Goal: Task Accomplishment & Management: Manage account settings

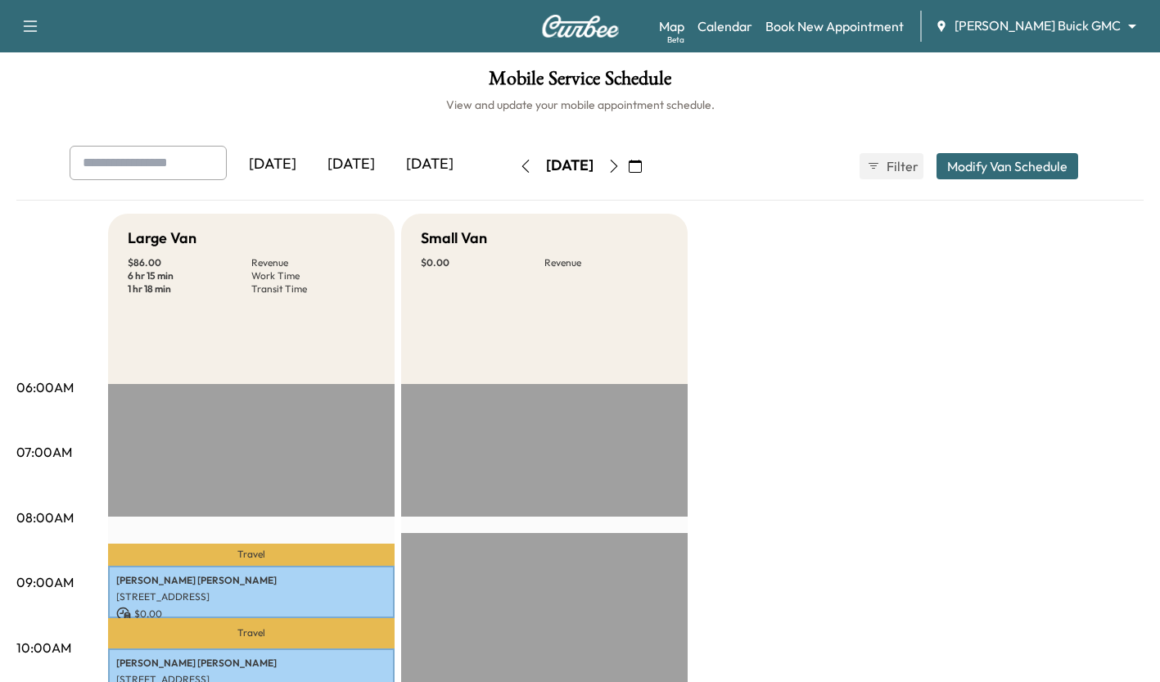
click at [341, 173] on div "[DATE]" at bounding box center [351, 165] width 79 height 38
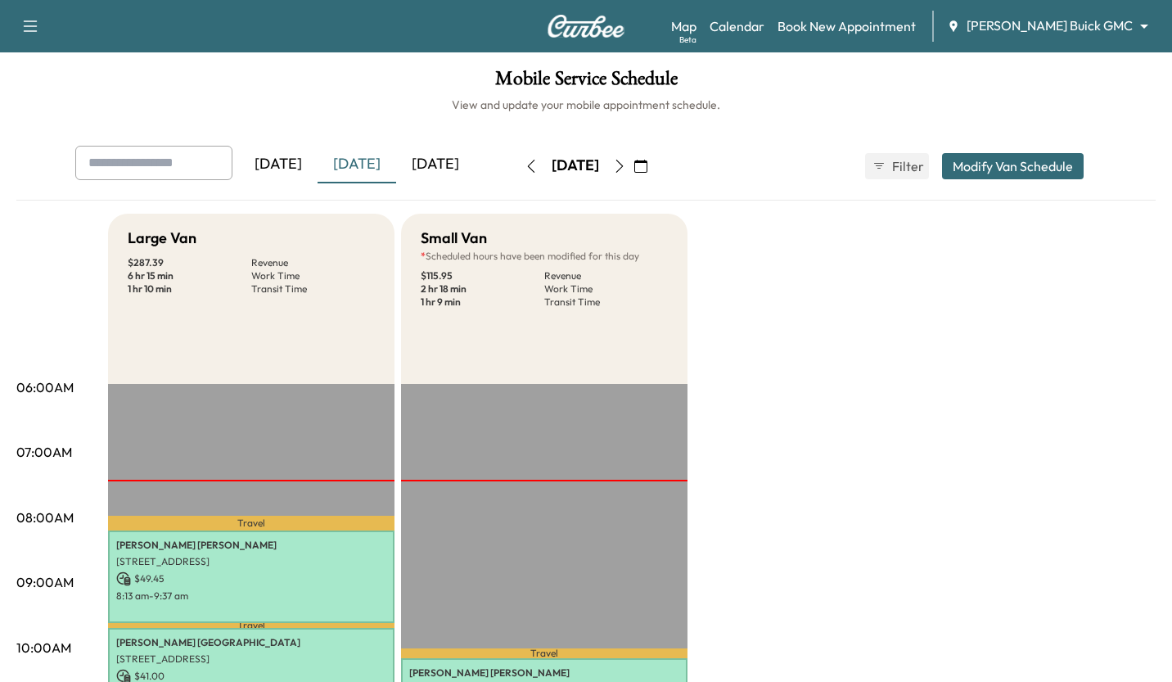
click at [1103, 31] on body "Support Log Out Map Beta Calendar Book New Appointment Ewing Buick GMC ********…" at bounding box center [586, 341] width 1172 height 682
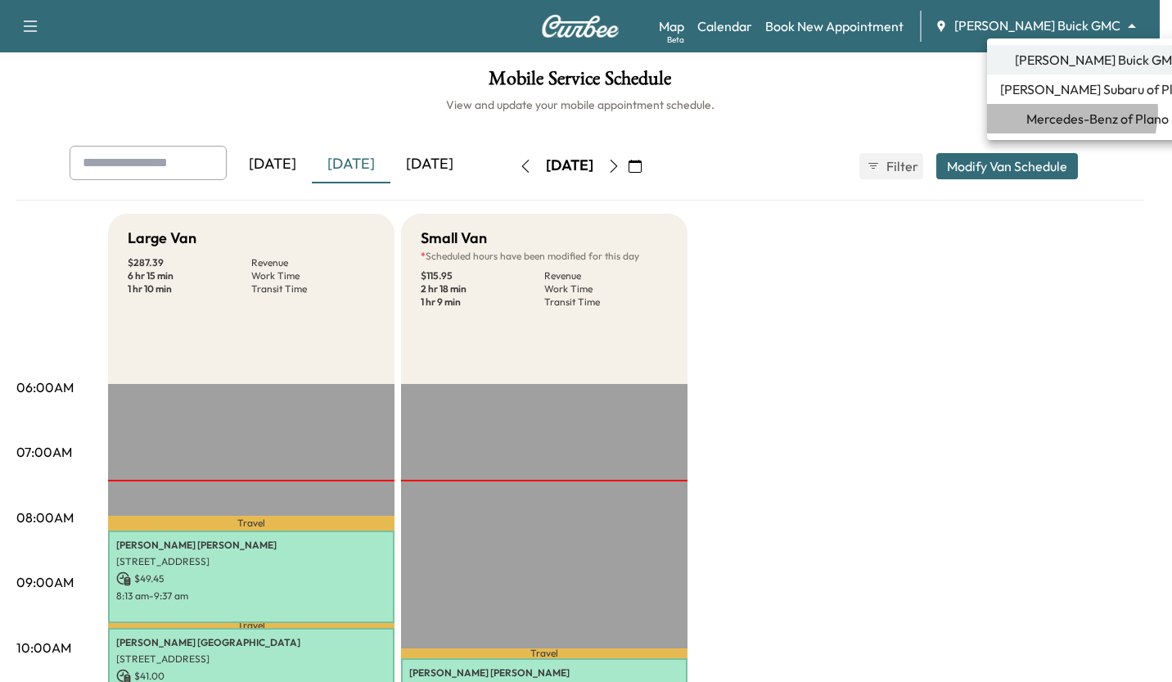
click at [1062, 111] on span "Mercedes-Benz of Plano" at bounding box center [1097, 119] width 142 height 20
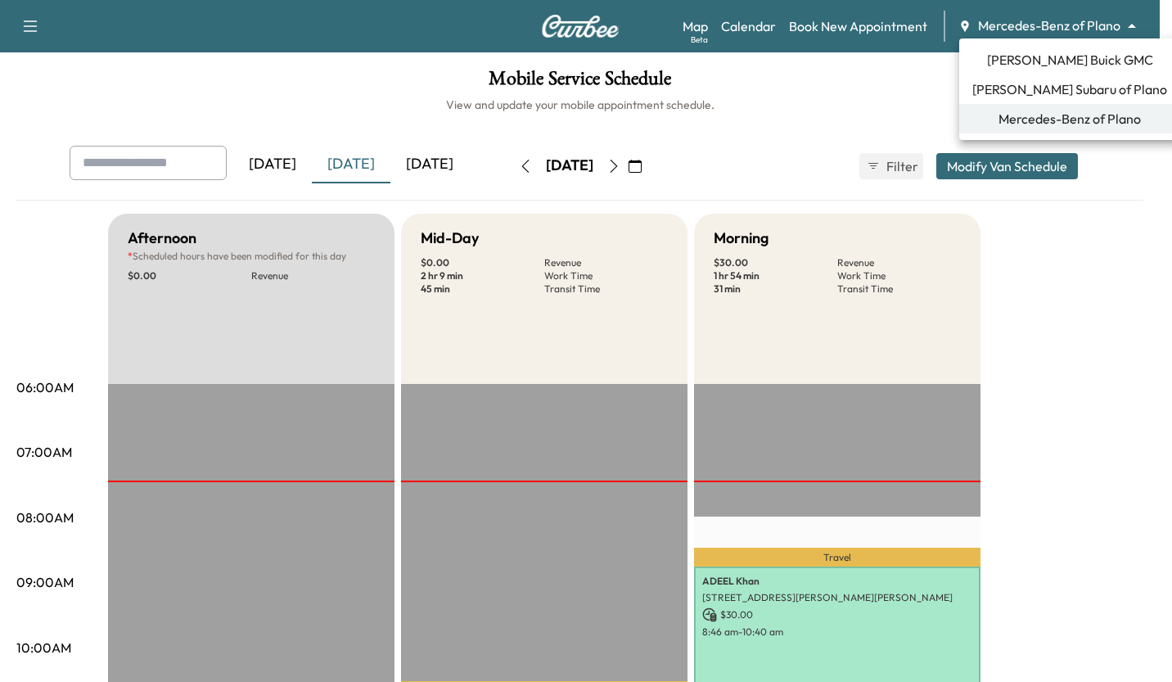
click at [1011, 32] on body "Support Log Out Map Beta Calendar Book New Appointment Mercedes-Benz of Plano *…" at bounding box center [586, 341] width 1172 height 682
click at [1020, 88] on span "Ewing Subaru of Plano" at bounding box center [1069, 89] width 195 height 20
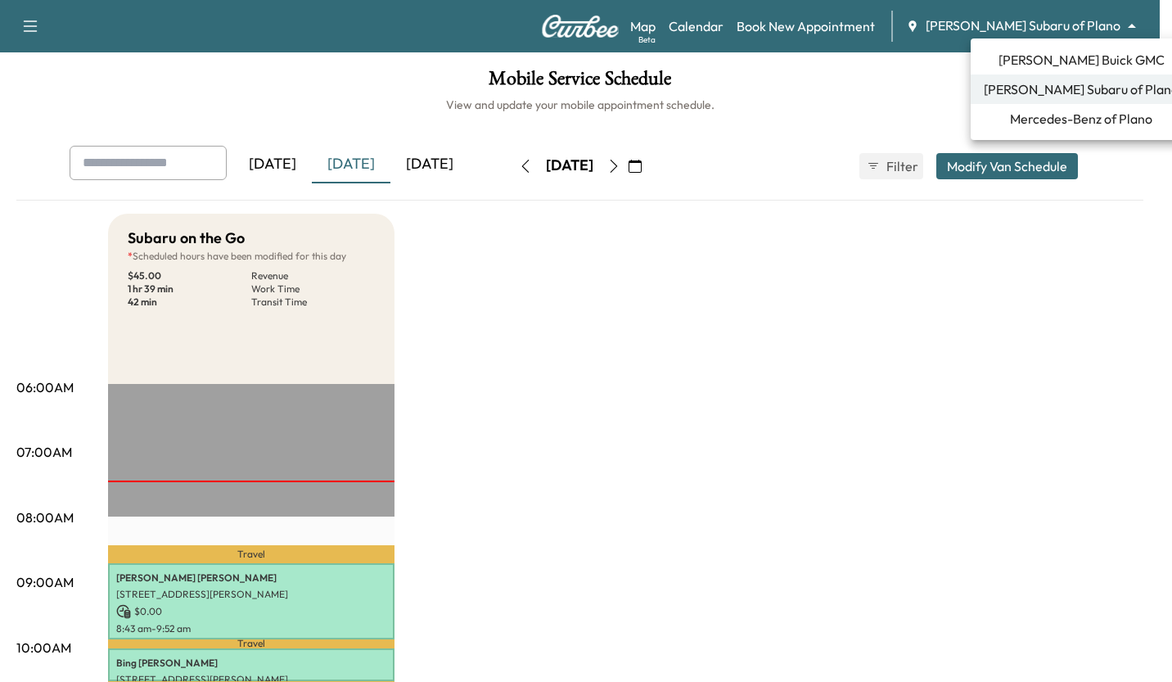
click at [1052, 34] on body "Support Log Out Map Beta Calendar Book New Appointment Ewing Subaru of Plano **…" at bounding box center [586, 341] width 1172 height 682
click at [1031, 66] on span "[PERSON_NAME] Buick GMC" at bounding box center [1081, 60] width 166 height 20
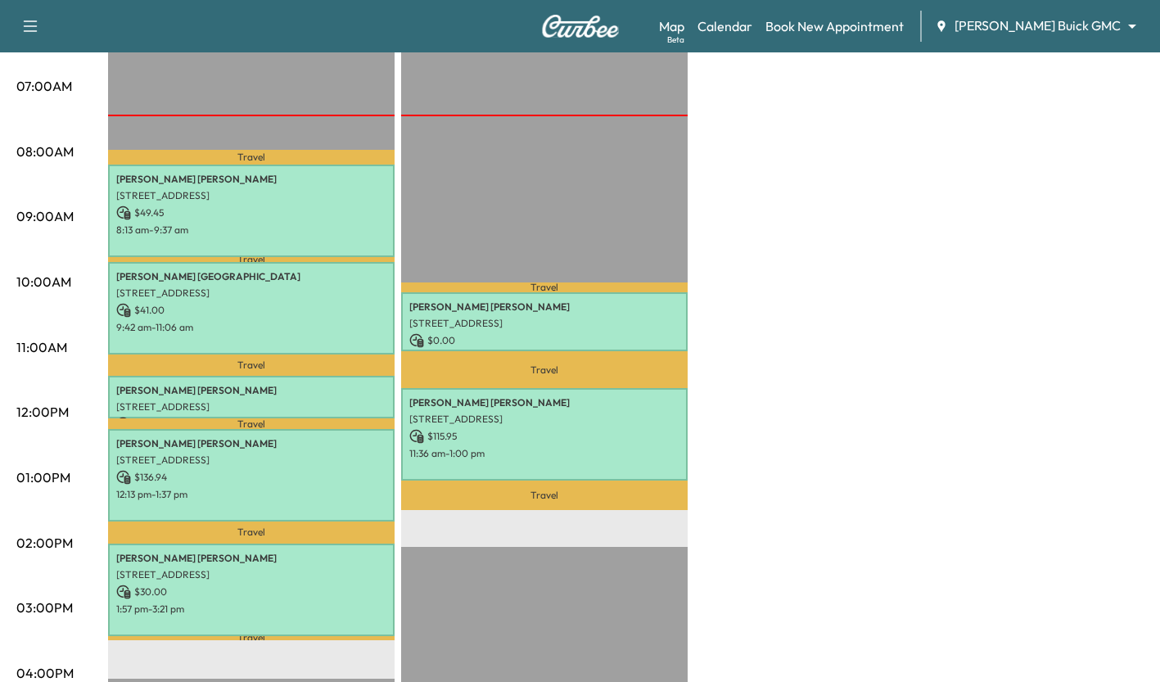
scroll to position [367, 0]
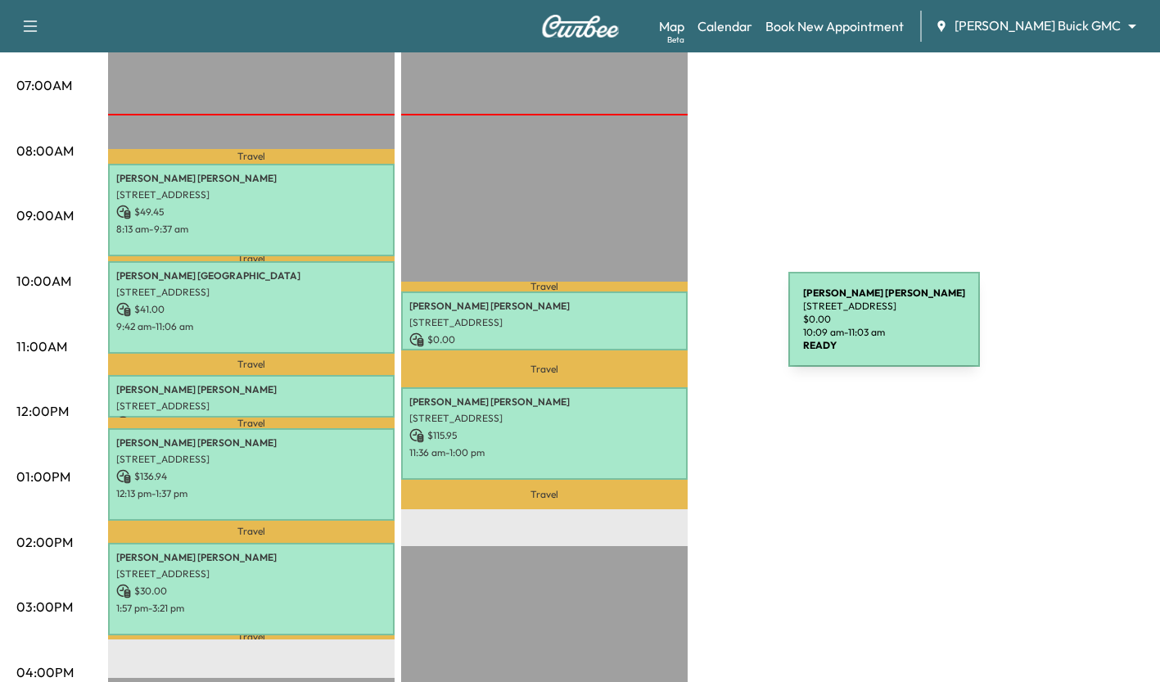
click at [665, 332] on p "$ 0.00" at bounding box center [544, 339] width 270 height 15
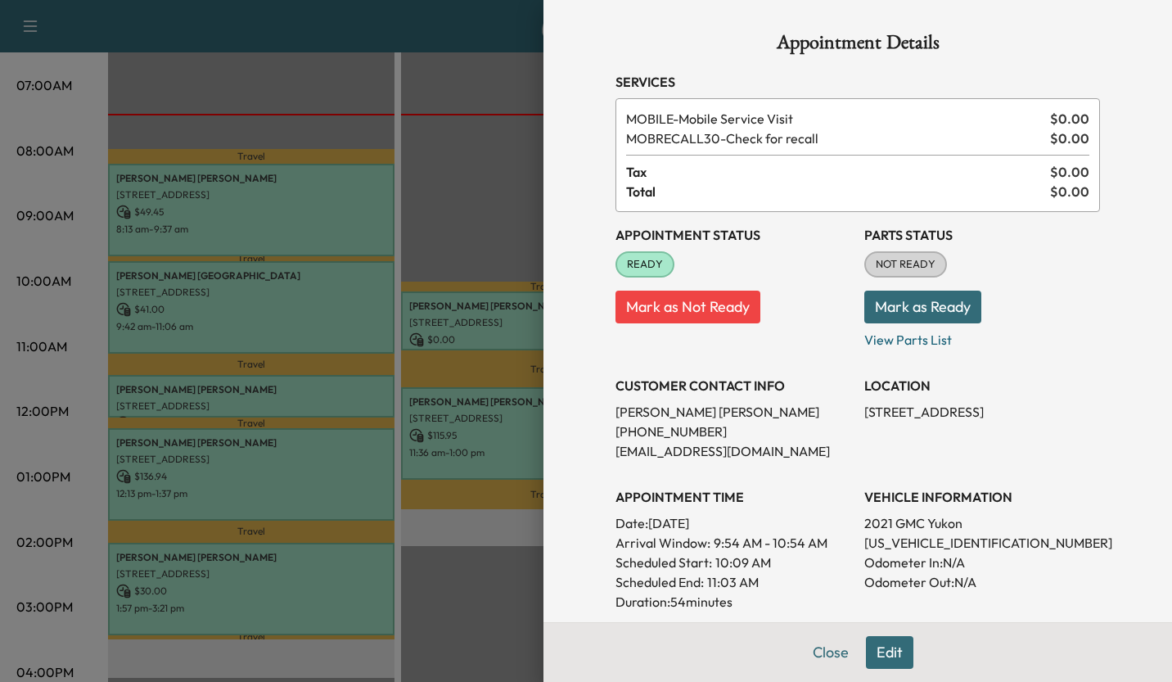
click at [498, 543] on div at bounding box center [586, 341] width 1172 height 682
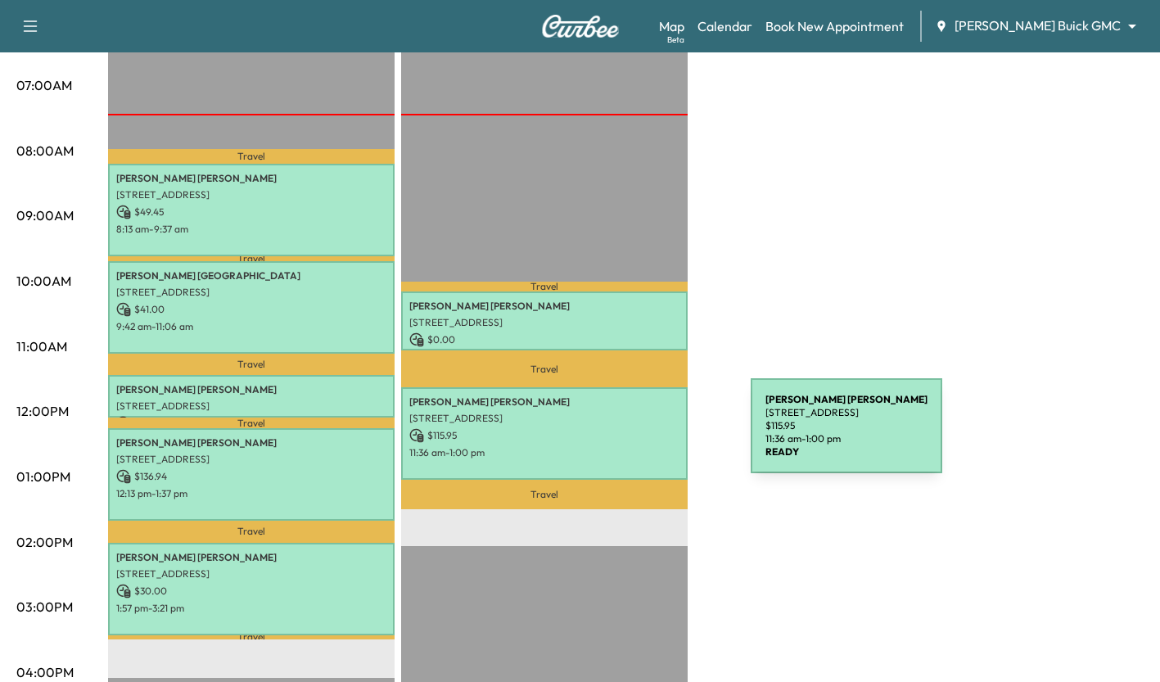
click at [628, 435] on p "$ 115.95" at bounding box center [544, 435] width 270 height 15
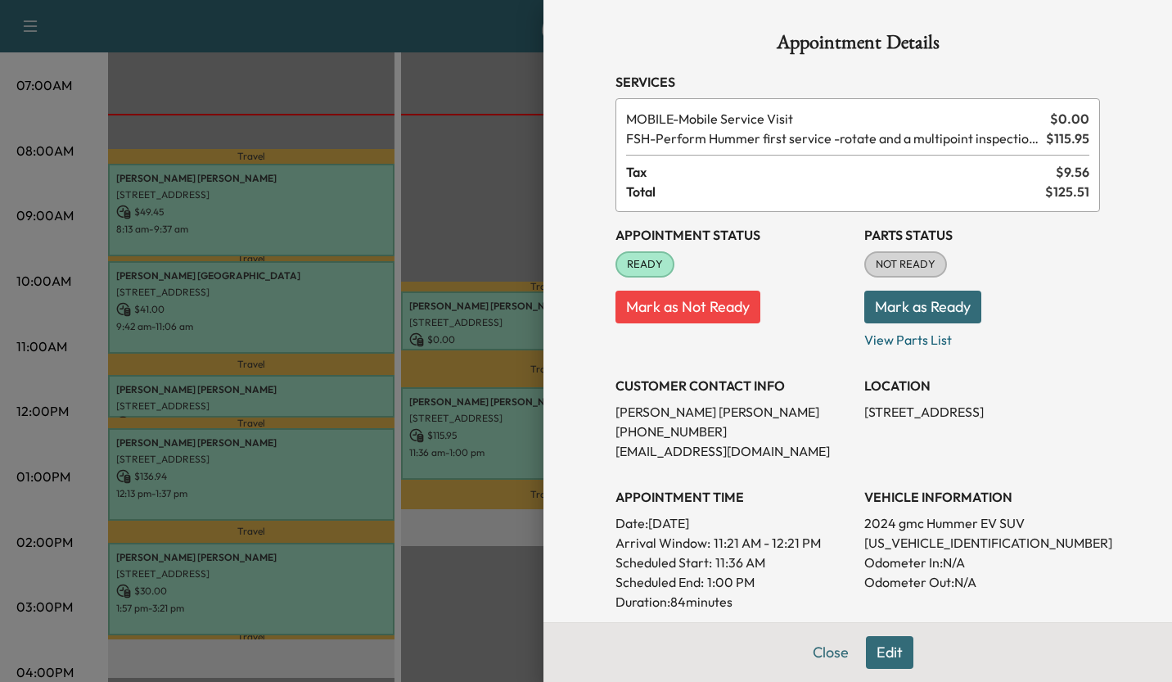
click at [448, 545] on div at bounding box center [586, 341] width 1172 height 682
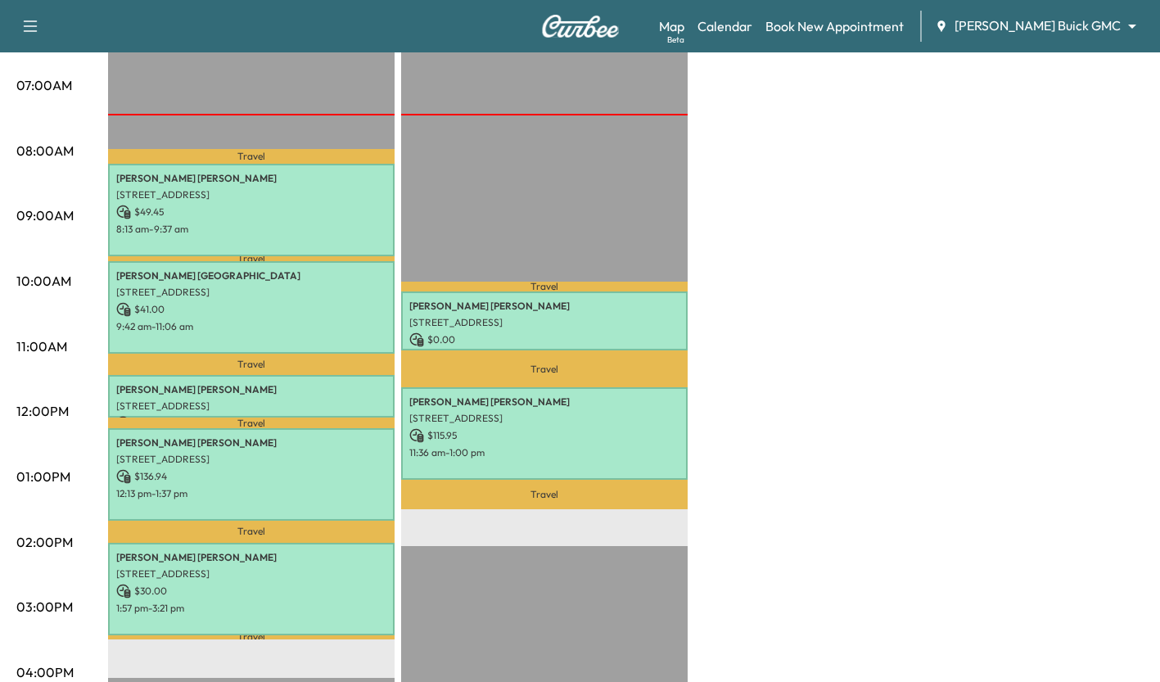
drag, startPoint x: 502, startPoint y: 178, endPoint x: 380, endPoint y: 420, distance: 271.6
click at [380, 420] on div "Large Van $ 287.39 Revenue 6 hr 15 min Work Time 1 hr 10 min Transit Time Trave…" at bounding box center [625, 461] width 1035 height 1228
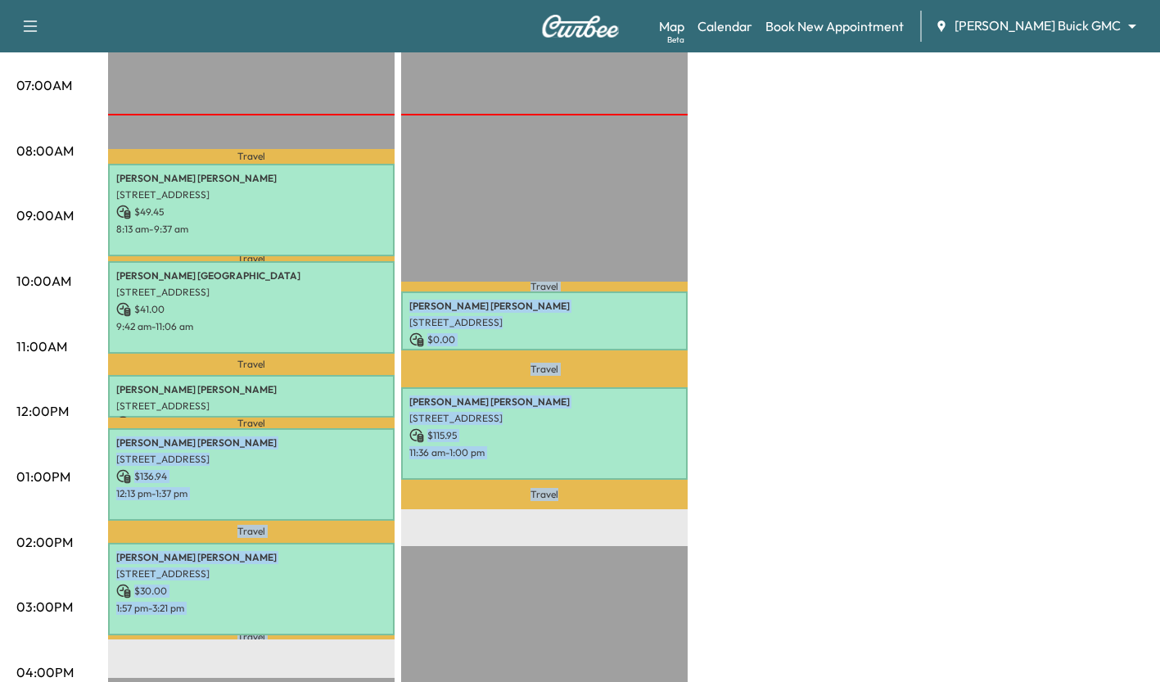
click at [725, 464] on div "Large Van $ 287.39 Revenue 6 hr 15 min Work Time 1 hr 10 min Transit Time Trave…" at bounding box center [625, 461] width 1035 height 1228
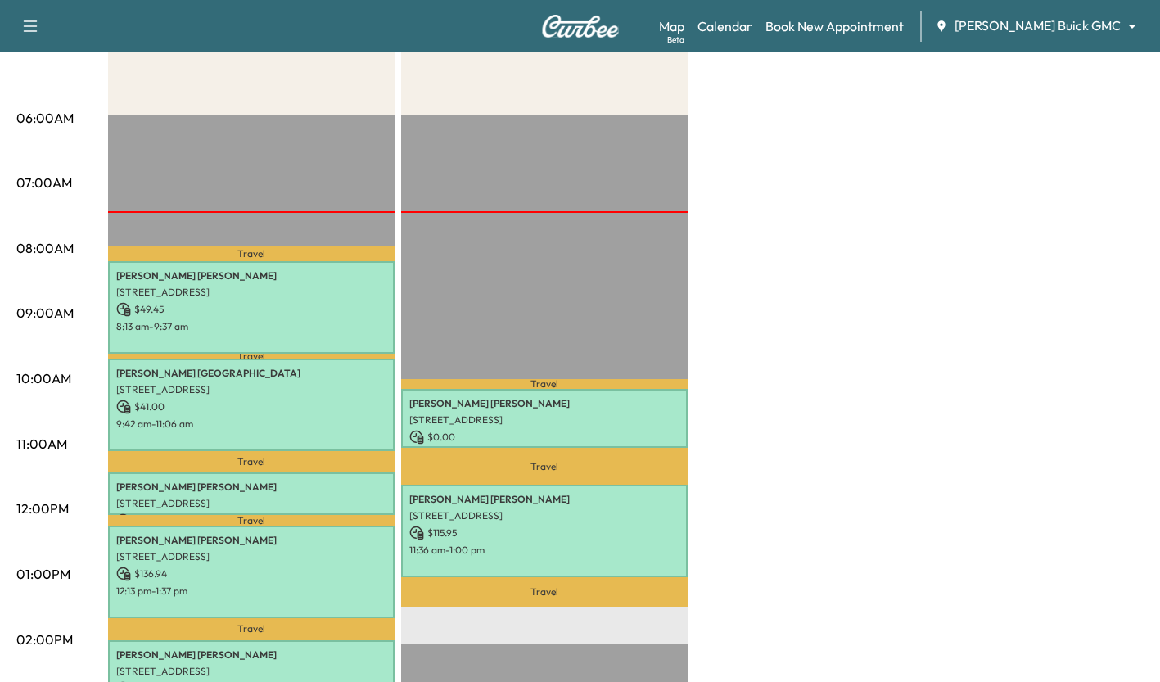
scroll to position [268, 0]
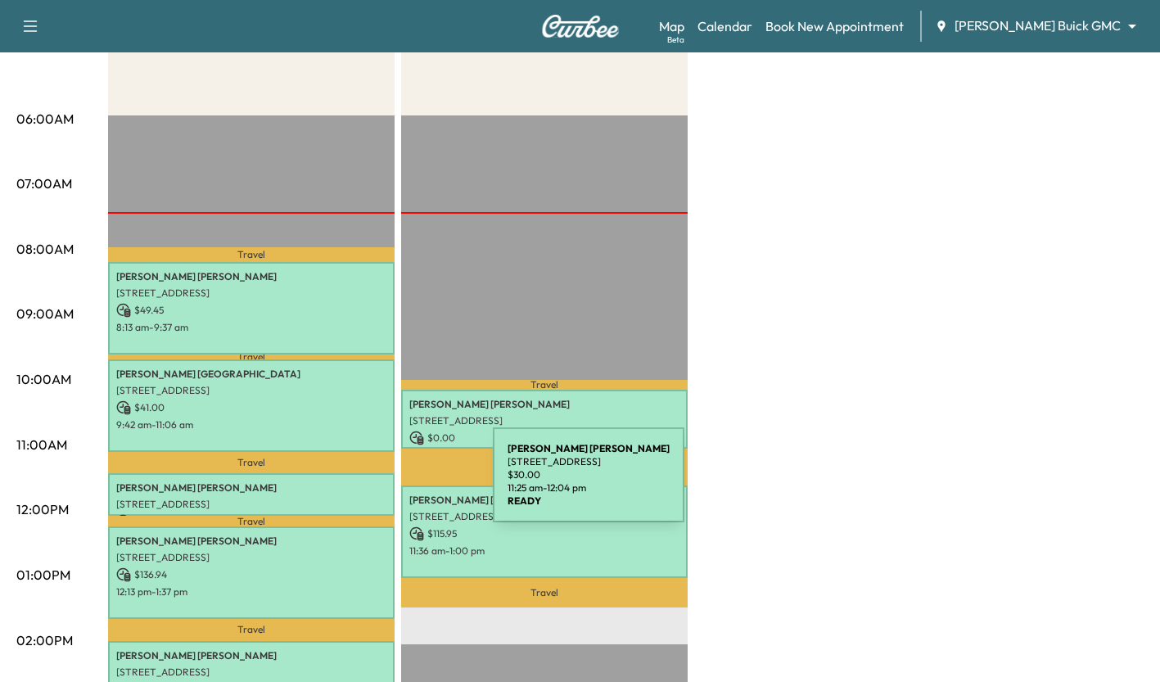
click at [370, 484] on p "Fernando Ramirez" at bounding box center [251, 487] width 270 height 13
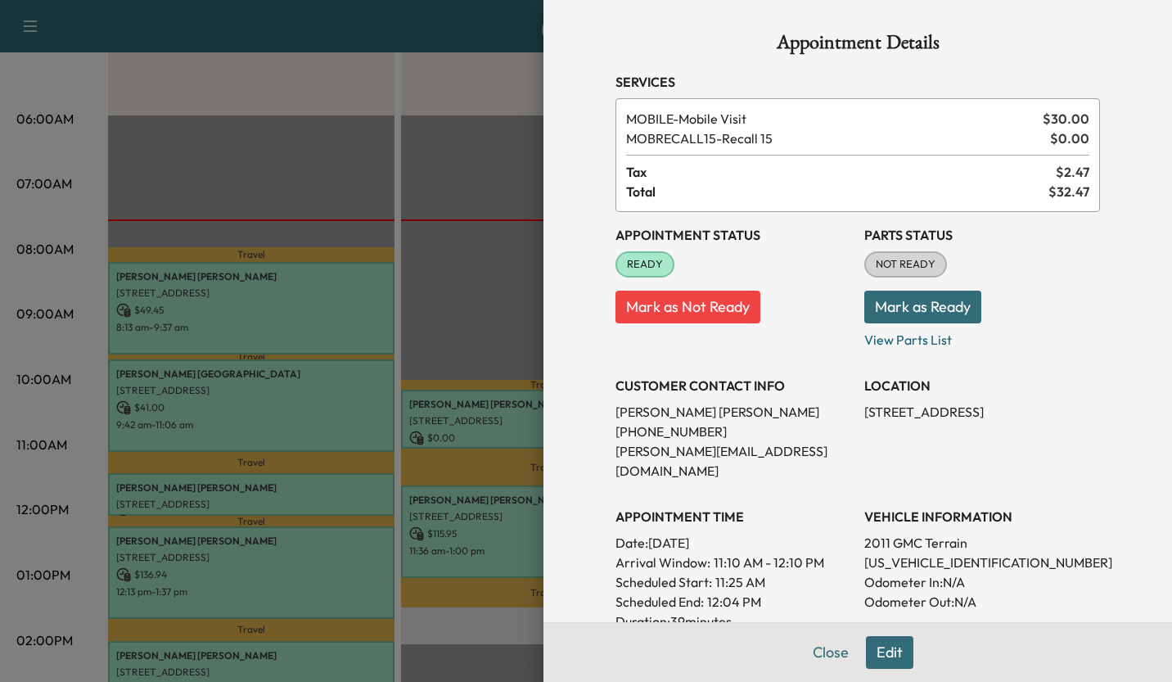
click at [487, 275] on div at bounding box center [586, 341] width 1172 height 682
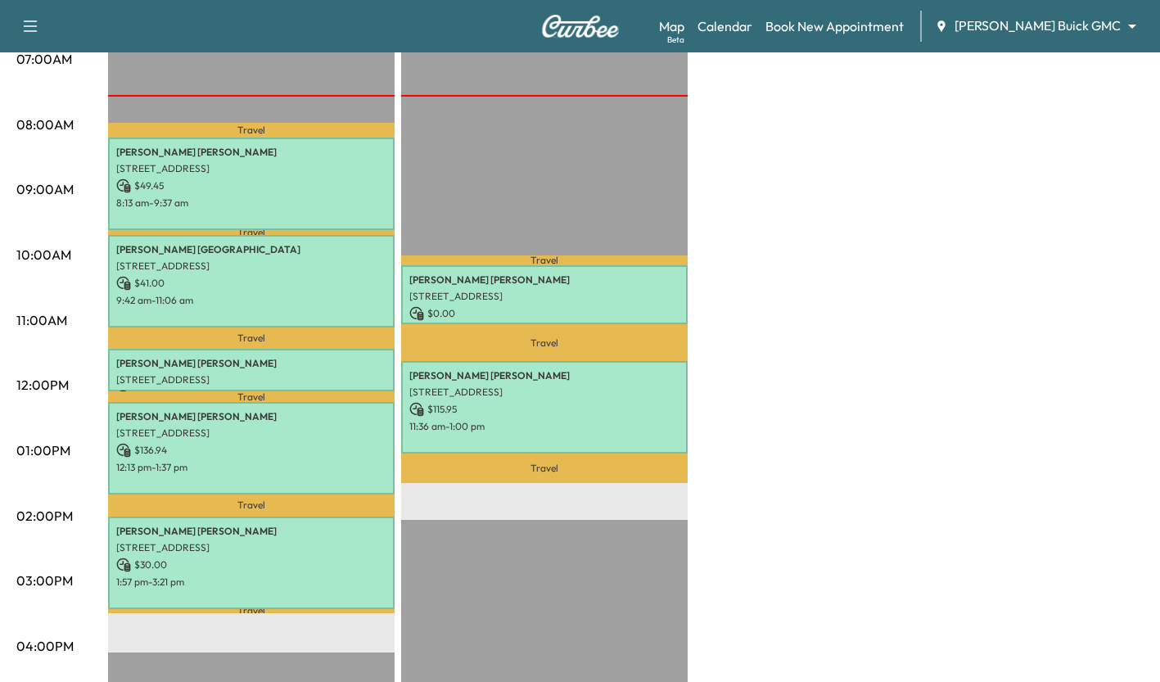
scroll to position [392, 0]
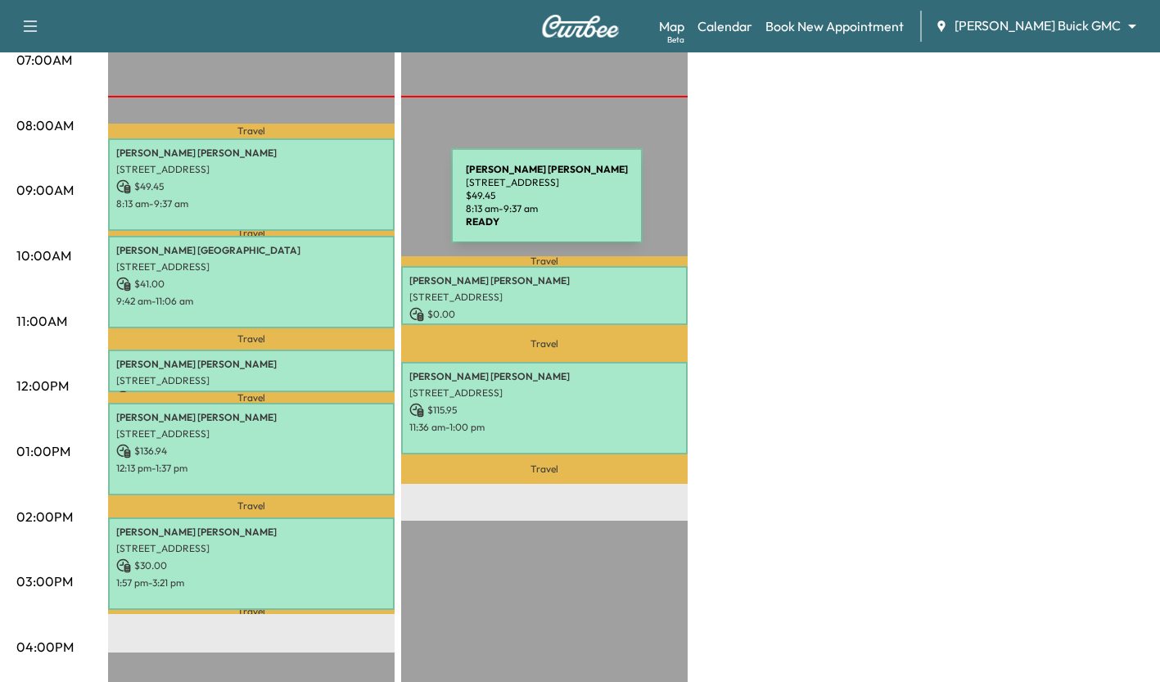
click at [328, 205] on p "8:13 am - 9:37 am" at bounding box center [251, 203] width 270 height 13
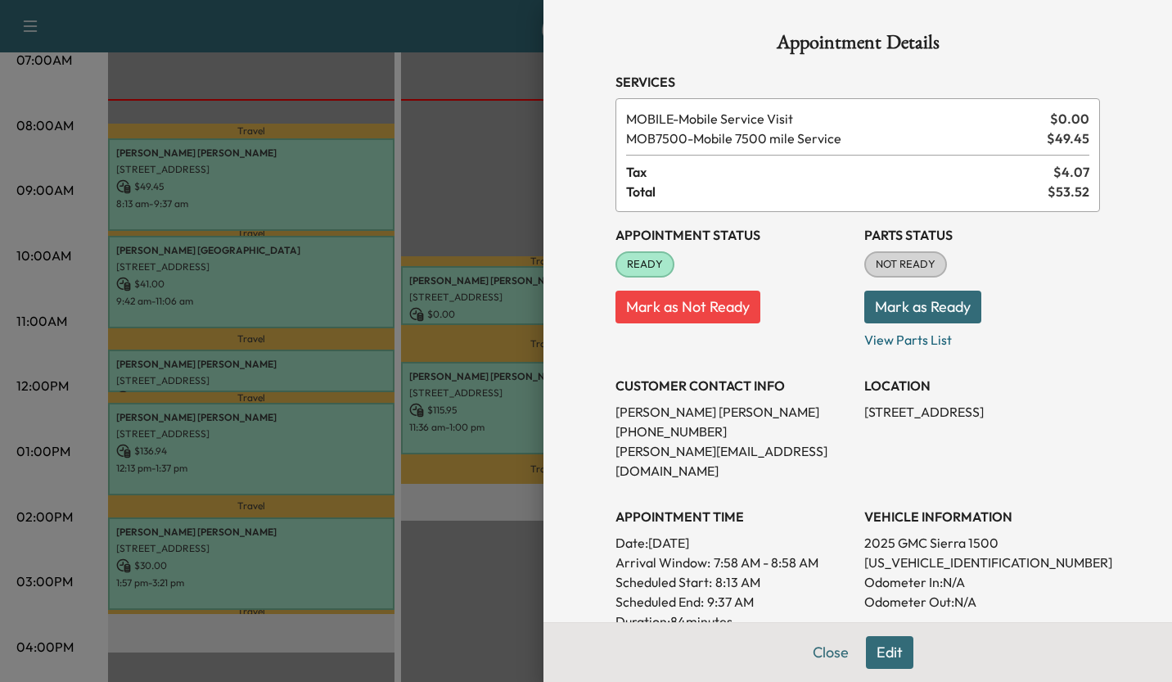
click at [305, 310] on div at bounding box center [586, 341] width 1172 height 682
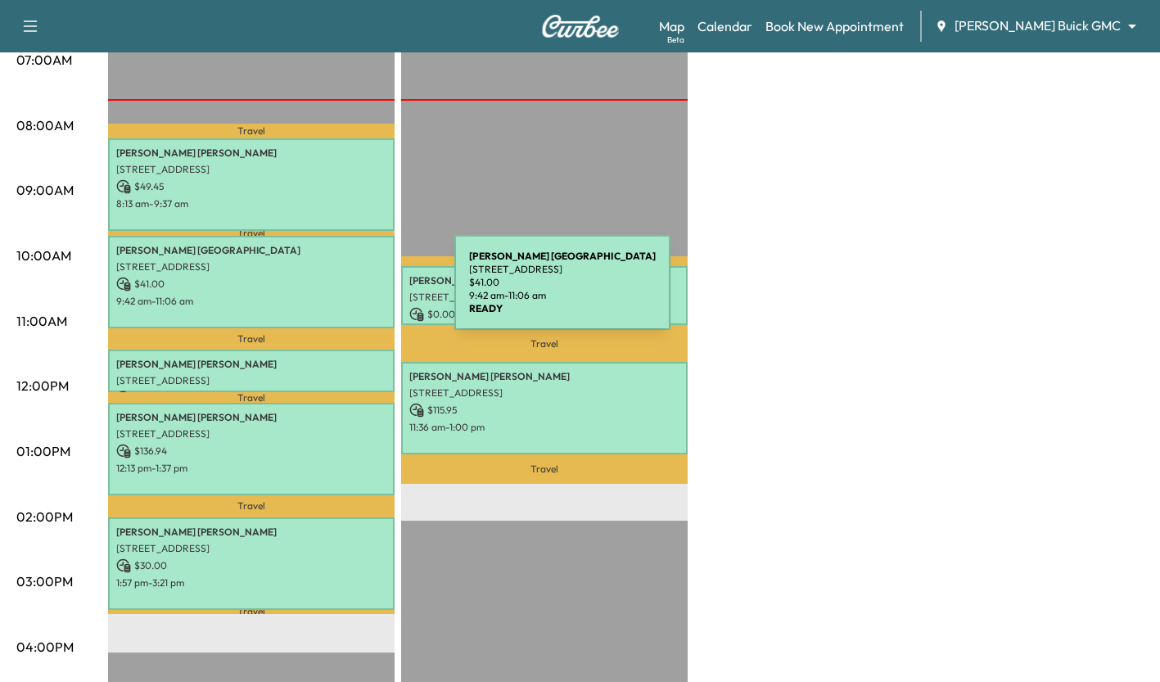
click at [331, 295] on p "9:42 am - 11:06 am" at bounding box center [251, 301] width 270 height 13
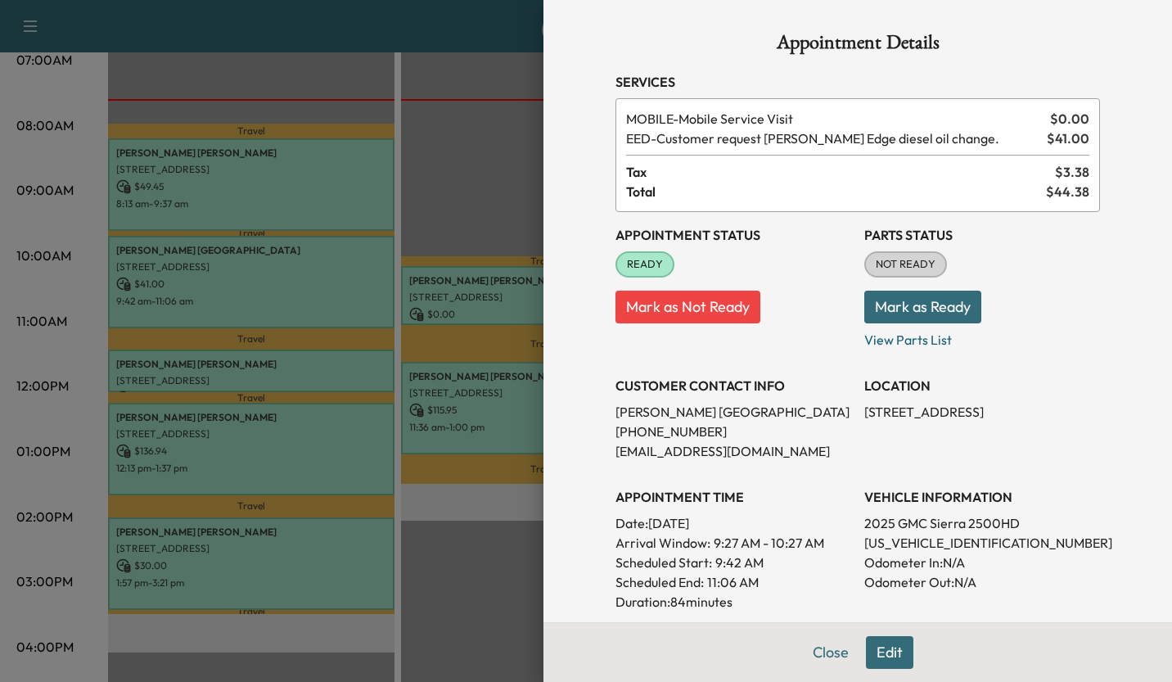
click at [493, 160] on div at bounding box center [586, 341] width 1172 height 682
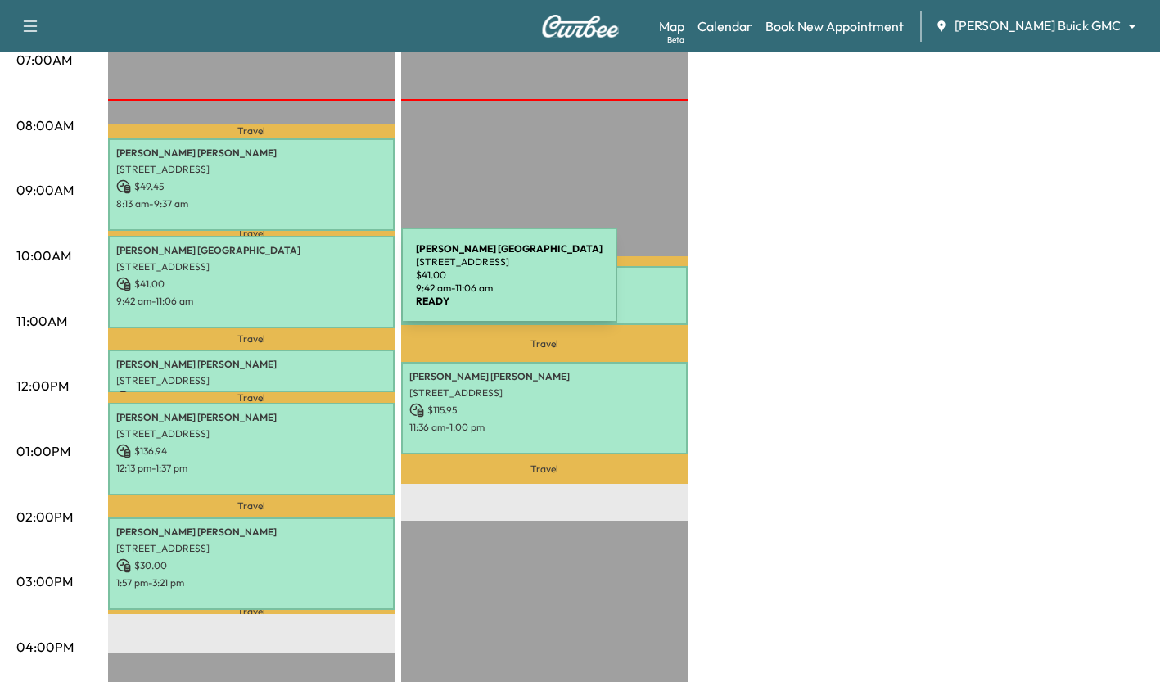
click at [278, 285] on p "$ 41.00" at bounding box center [251, 284] width 270 height 15
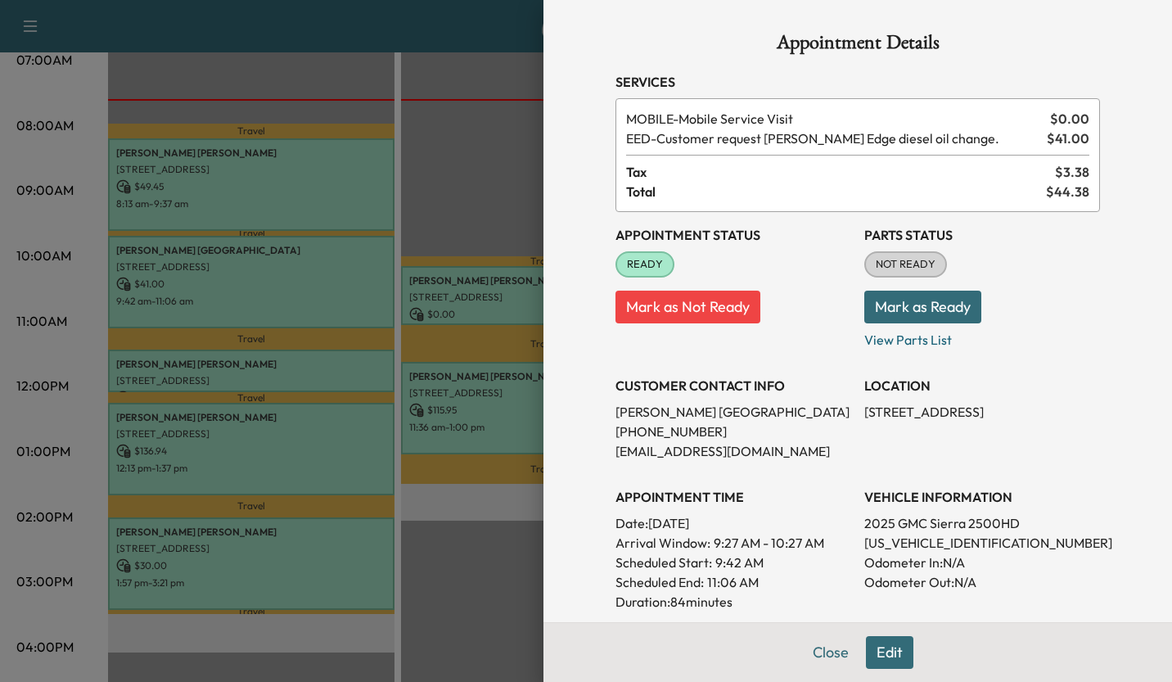
click at [326, 438] on div at bounding box center [586, 341] width 1172 height 682
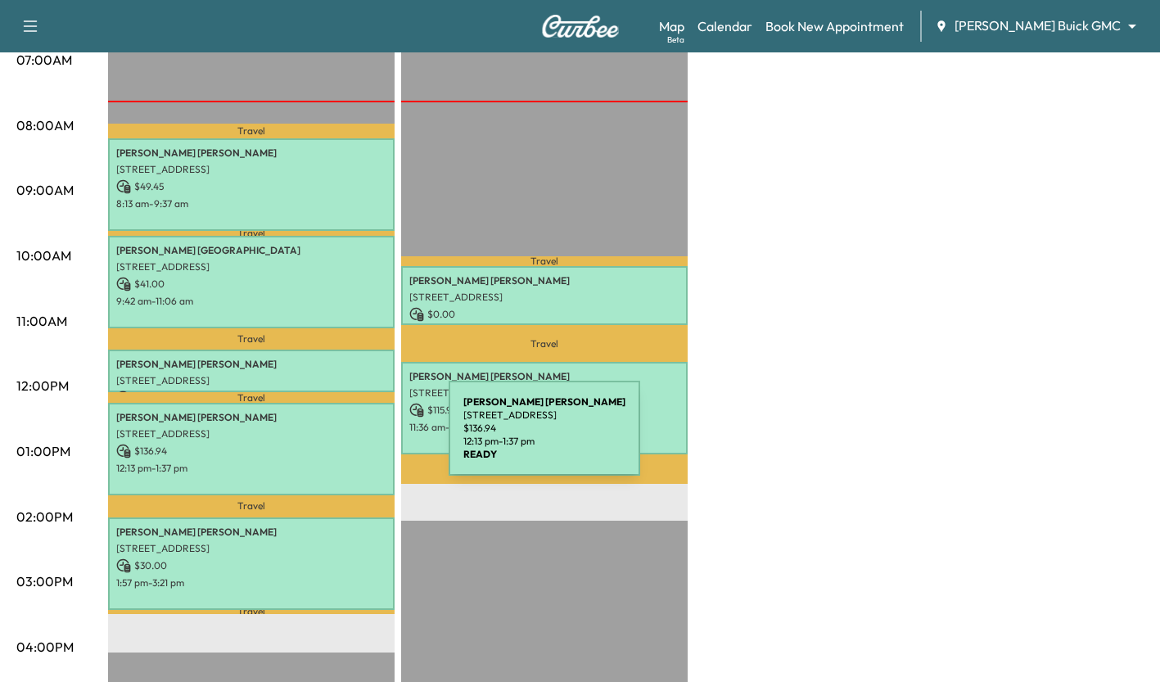
click at [326, 438] on div "Sue Sandine 1065 Big Spring Drive, Allen, TX 75013, US $ 136.94 12:13 pm - 1:37…" at bounding box center [251, 449] width 286 height 92
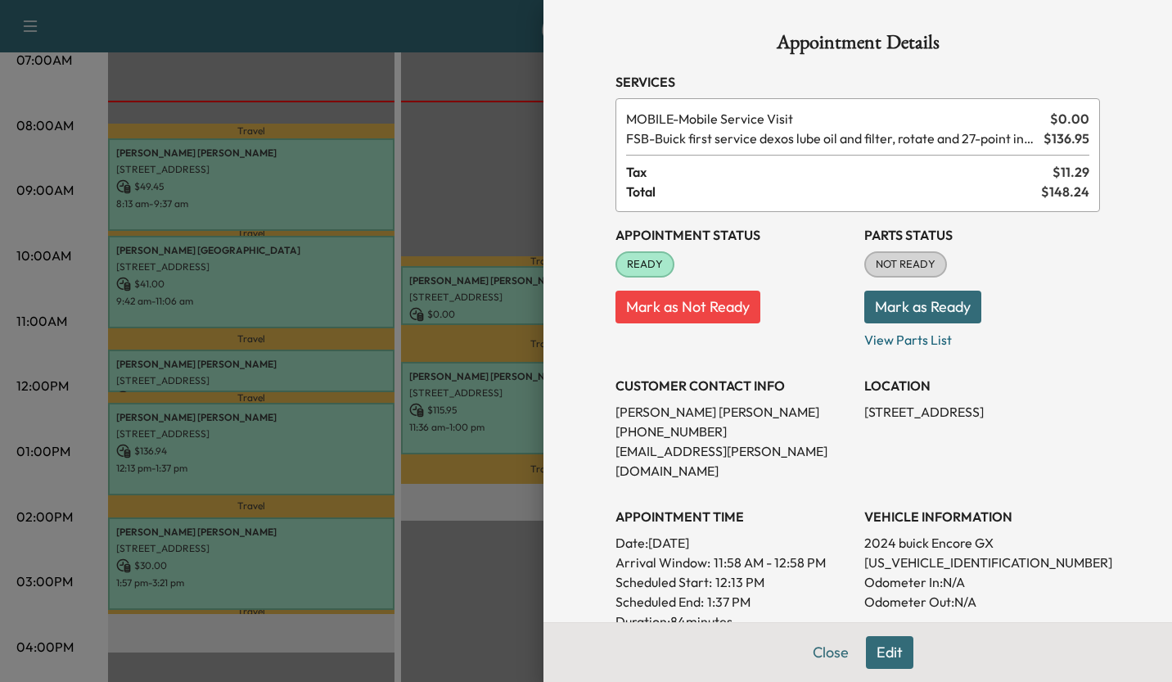
click at [480, 525] on div at bounding box center [586, 341] width 1172 height 682
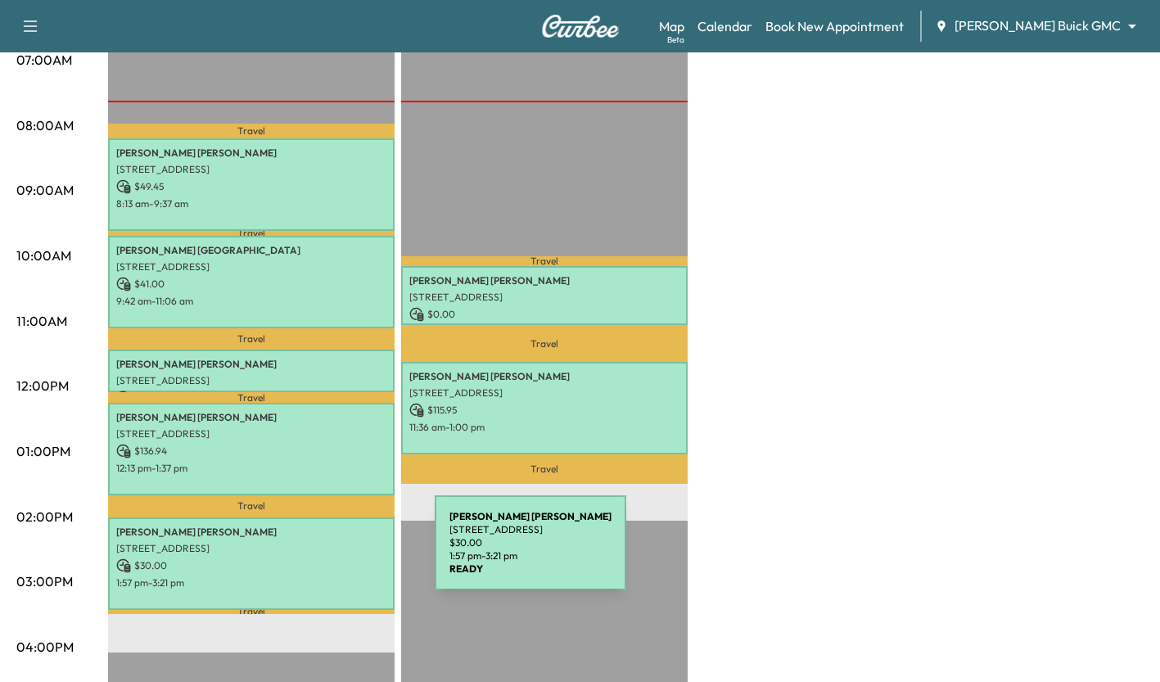
click at [312, 558] on p "$ 30.00" at bounding box center [251, 565] width 270 height 15
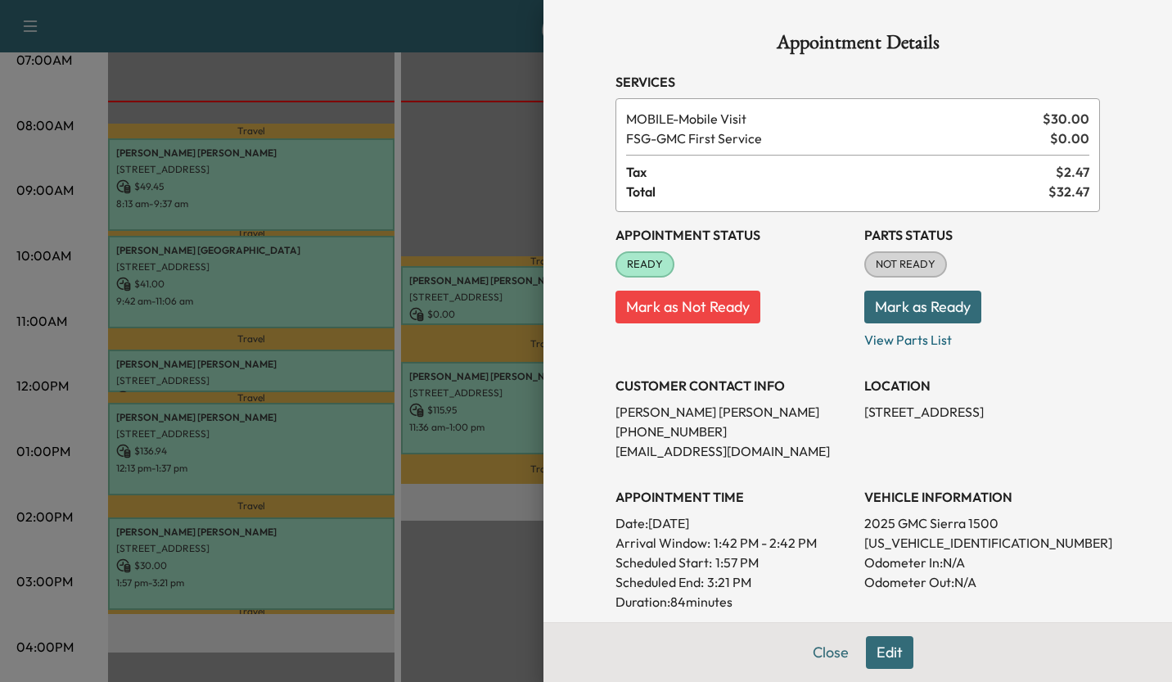
click at [467, 561] on div at bounding box center [586, 341] width 1172 height 682
